Goal: Check status: Check status

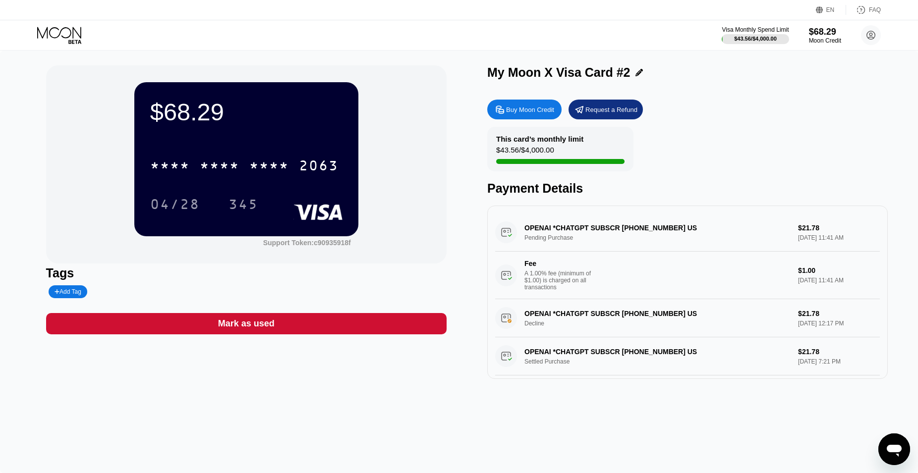
click at [400, 416] on div "$68.29 * * * * * * * * * * * * 2063 04/28 345 Support Token: c90935918f Tags Ad…" at bounding box center [459, 262] width 918 height 423
click at [149, 404] on div "$68.29 * * * * * * * * * * * * 2063 04/28 345 Support Token: c90935918f Tags Ad…" at bounding box center [459, 262] width 918 height 423
click at [827, 33] on div "$68.29" at bounding box center [824, 31] width 33 height 10
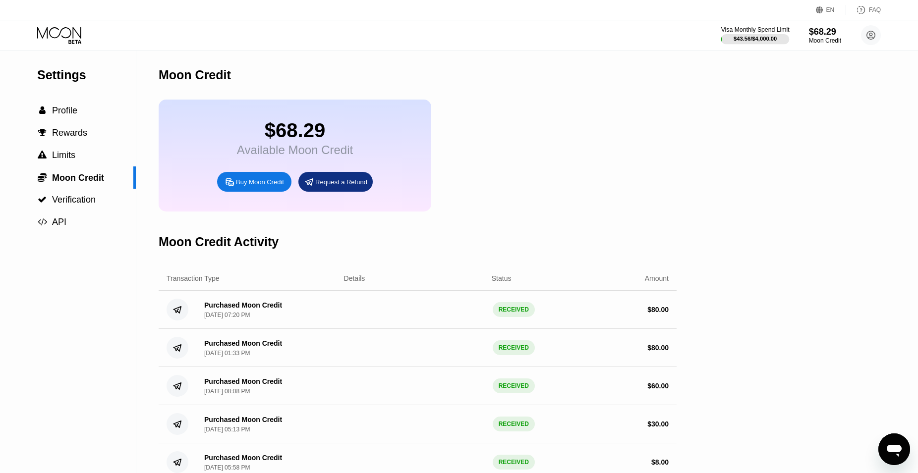
click at [759, 40] on div "$43.56 / $4,000.00" at bounding box center [754, 39] width 43 height 6
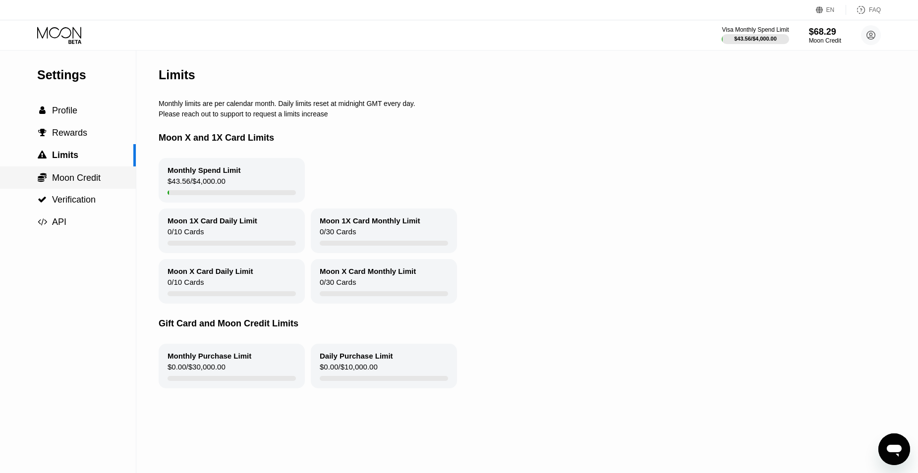
click at [72, 179] on span "Moon Credit" at bounding box center [76, 178] width 49 height 10
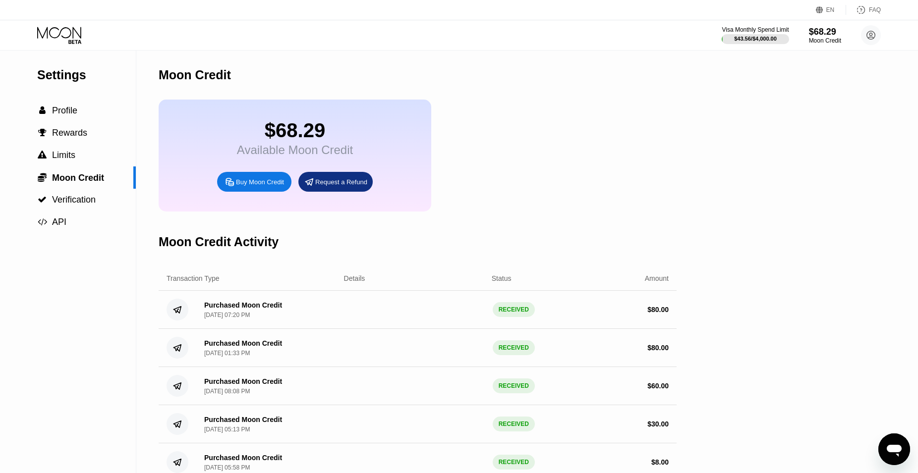
click at [60, 37] on icon at bounding box center [60, 35] width 46 height 17
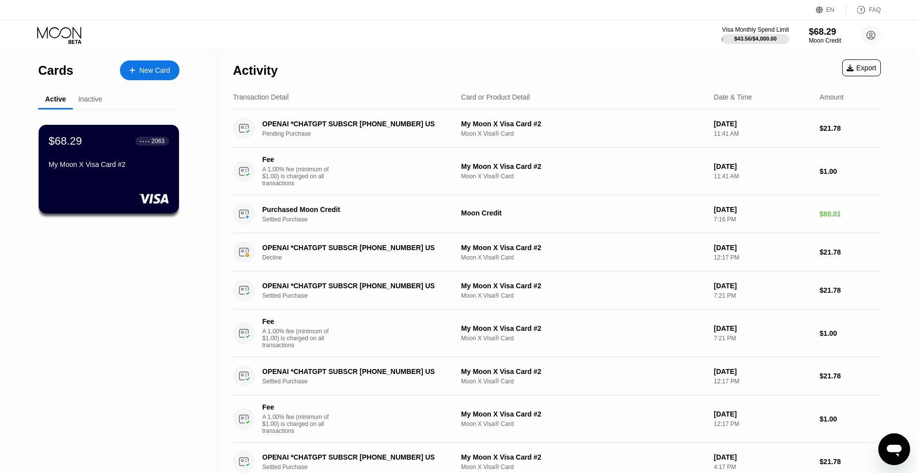
click at [86, 101] on div "Inactive" at bounding box center [90, 99] width 24 height 8
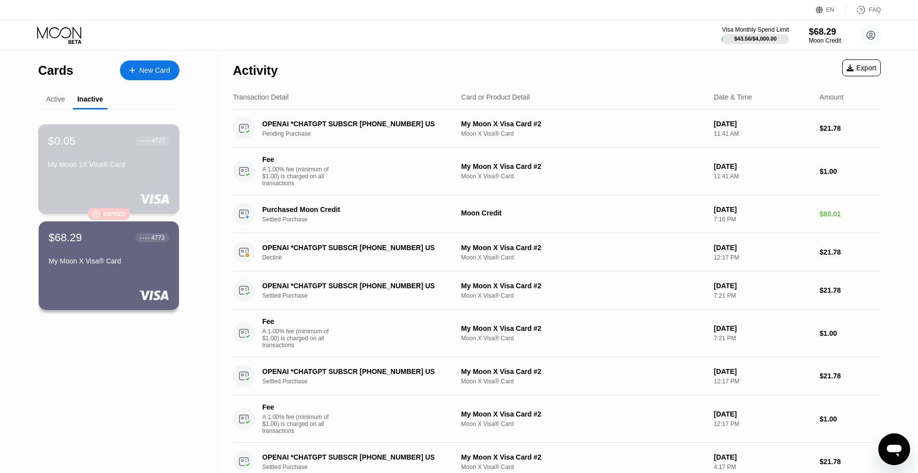
click at [97, 214] on div "" at bounding box center [96, 214] width 8 height 8
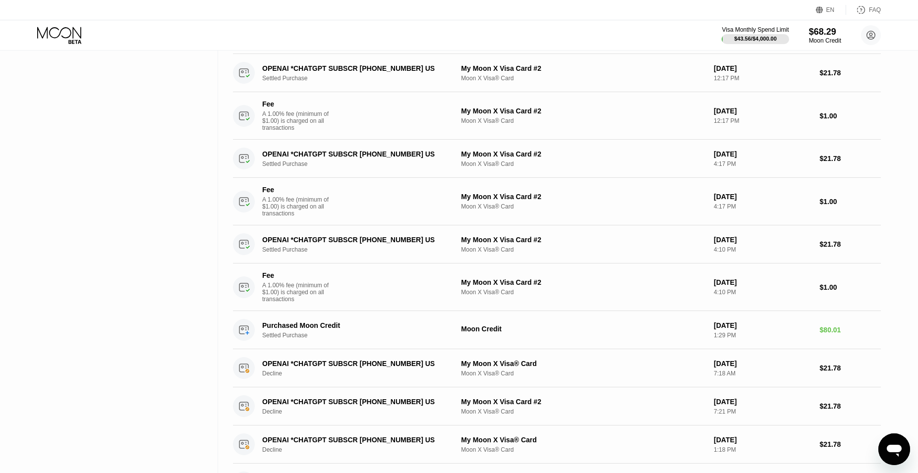
scroll to position [562, 0]
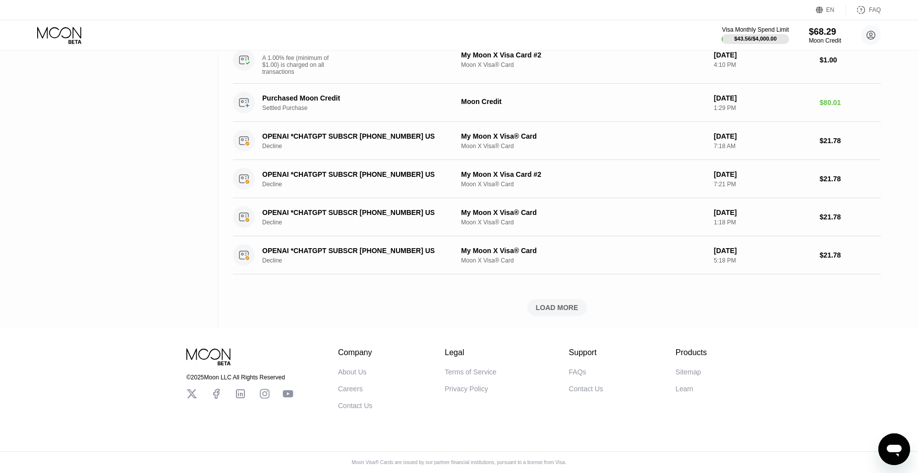
click at [540, 303] on div "LOAD MORE" at bounding box center [557, 307] width 43 height 9
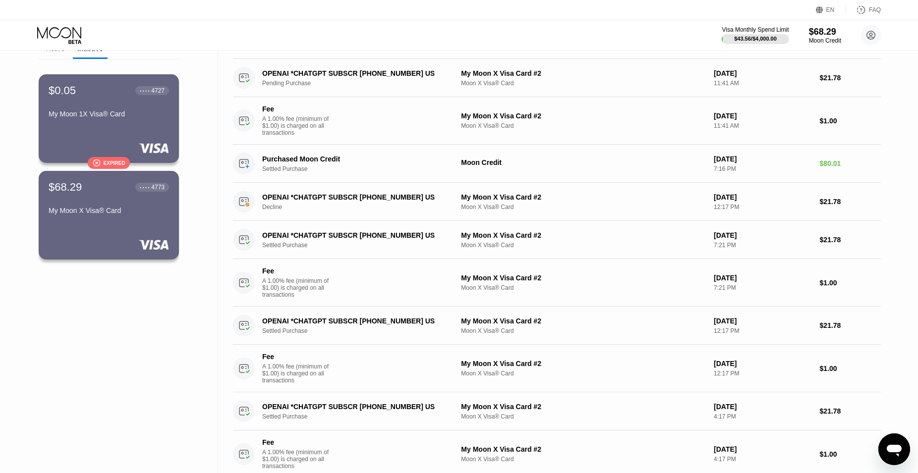
scroll to position [0, 0]
